Goal: Information Seeking & Learning: Learn about a topic

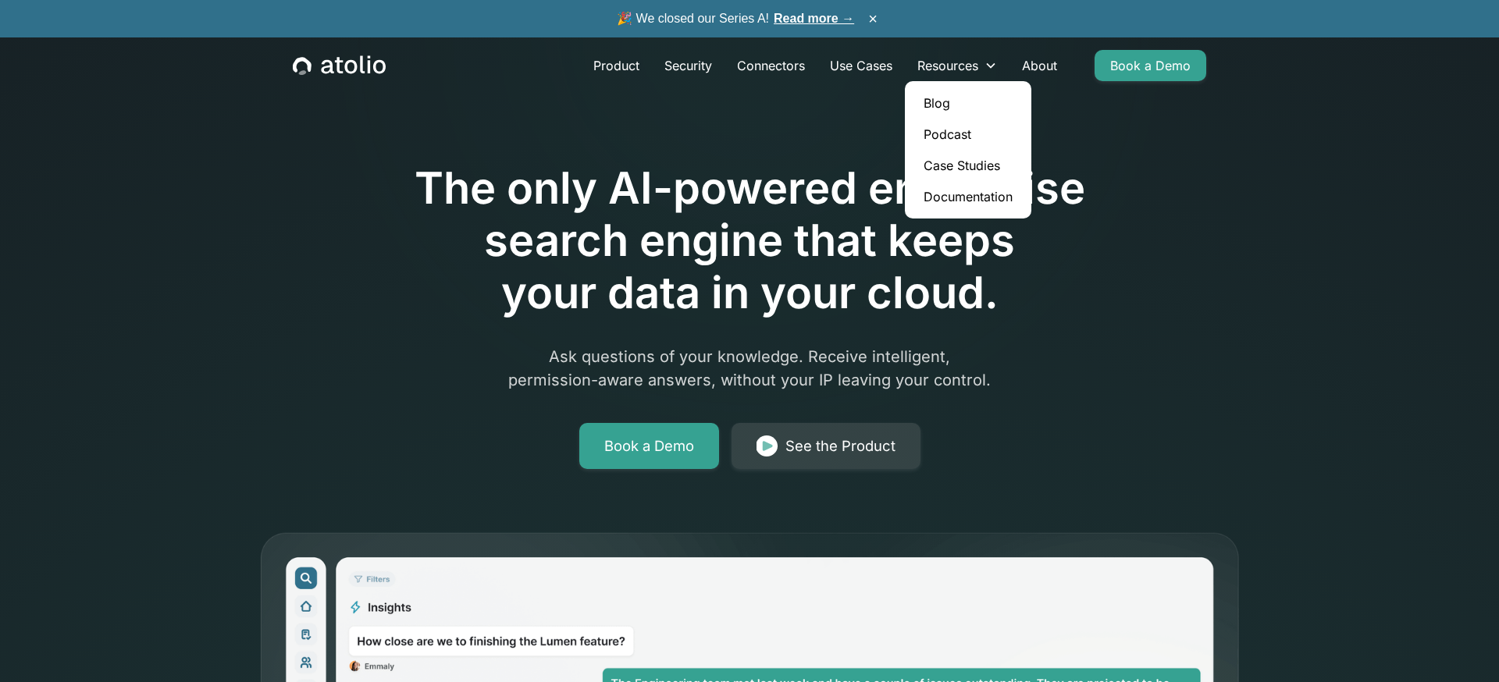
click at [960, 105] on link "Blog" at bounding box center [968, 102] width 114 height 31
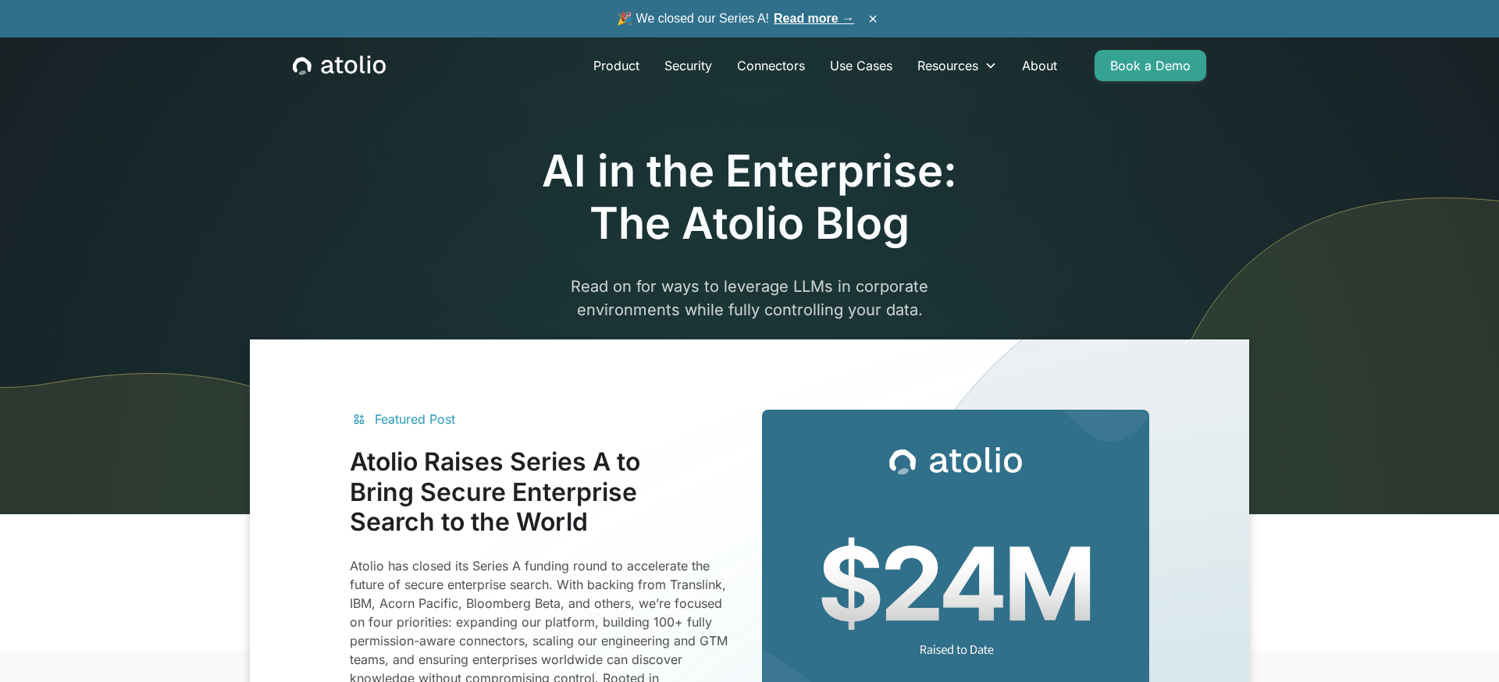
click at [673, 407] on img at bounding box center [749, 631] width 999 height 582
click at [679, 500] on h3 "Atolio Raises Series A to Bring Secure Enterprise Search to the World" at bounding box center [543, 492] width 387 height 90
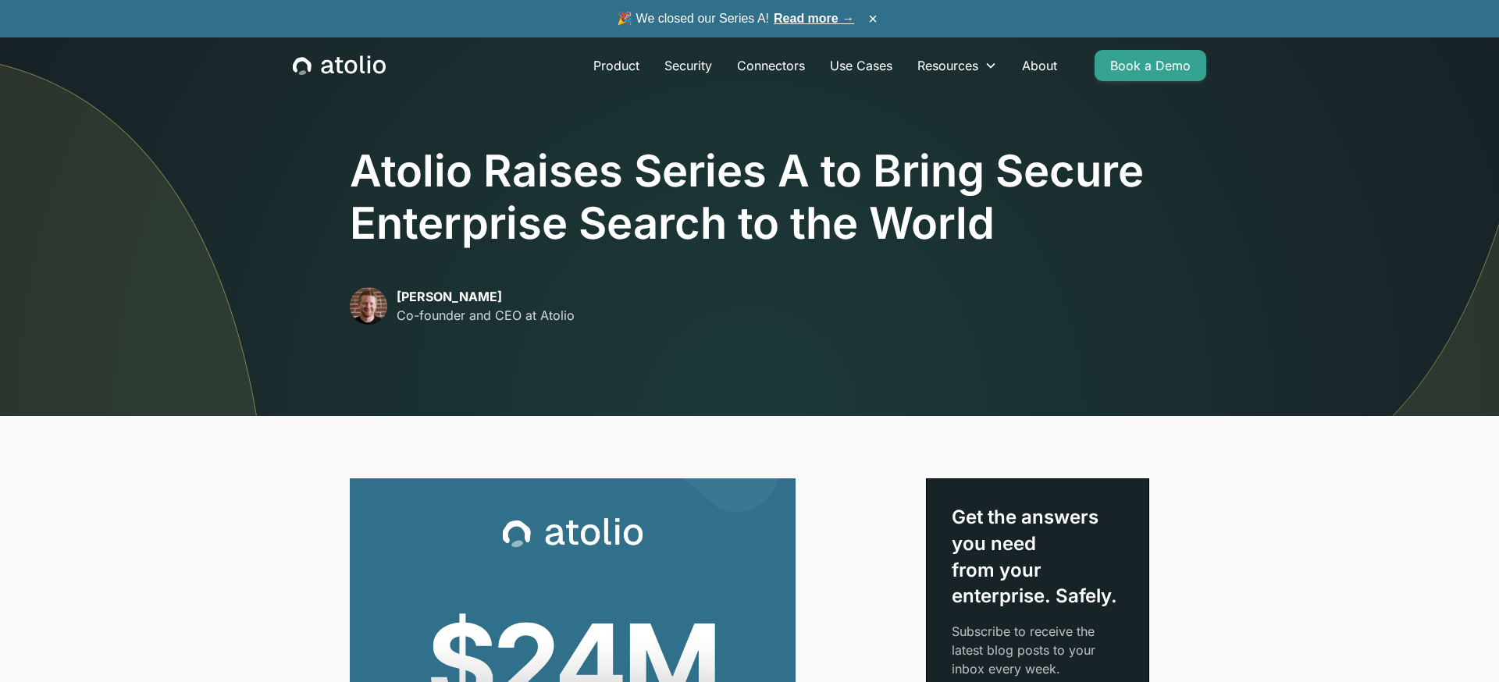
click at [751, 331] on div "Atolio Raises Series A to Bring Secure Enterprise Search to the World David Lan…" at bounding box center [749, 245] width 999 height 341
